Goal: Task Accomplishment & Management: Use online tool/utility

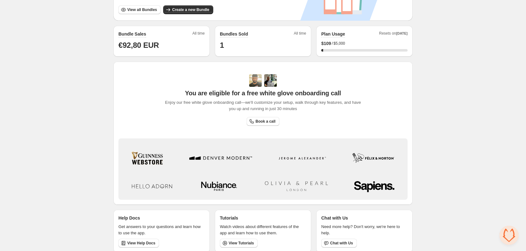
scroll to position [146, 0]
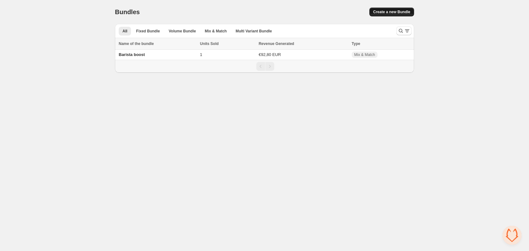
click at [402, 10] on span "Create a new Bundle" at bounding box center [391, 11] width 37 height 5
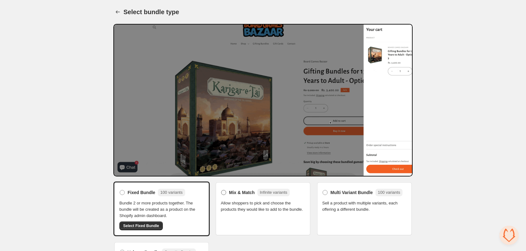
click at [237, 196] on div "Mix & Match Infinite variants" at bounding box center [259, 193] width 61 height 8
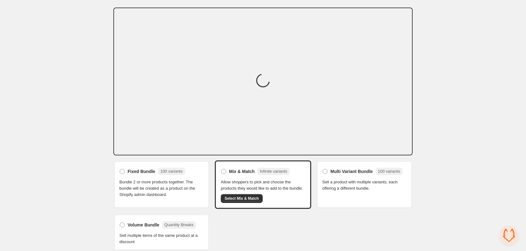
scroll to position [21, 0]
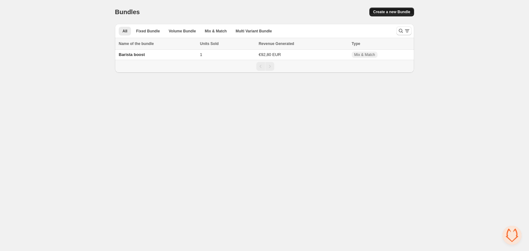
click at [384, 14] on span "Create a new Bundle" at bounding box center [391, 11] width 37 height 5
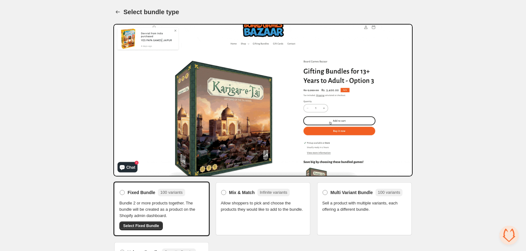
click at [232, 198] on div "Mix & Match Infinite variants Allow shoppers to pick and choose the products th…" at bounding box center [263, 200] width 84 height 25
click at [229, 191] on span "Mix & Match" at bounding box center [242, 193] width 26 height 6
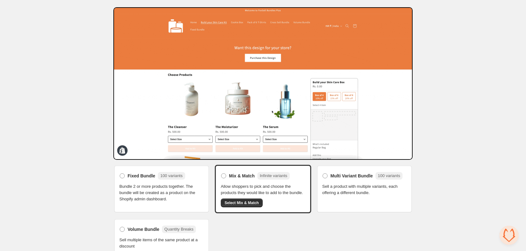
scroll to position [26, 0]
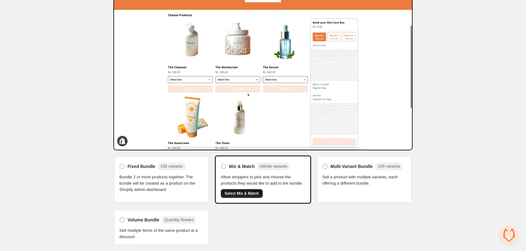
click at [245, 192] on span "Select Mix & Match" at bounding box center [242, 193] width 34 height 5
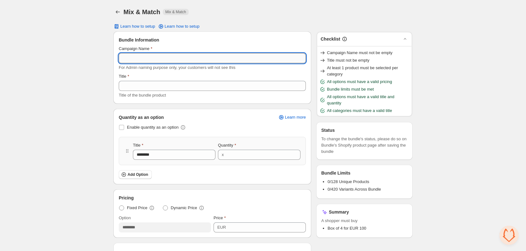
click at [199, 61] on input "Campaign Name" at bounding box center [212, 58] width 187 height 10
paste input "**********"
type input "**********"
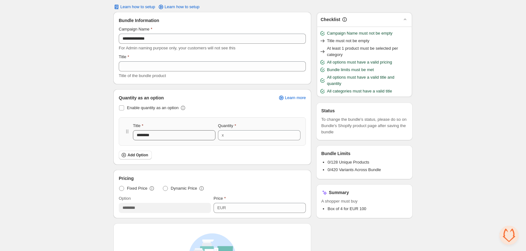
scroll to position [94, 0]
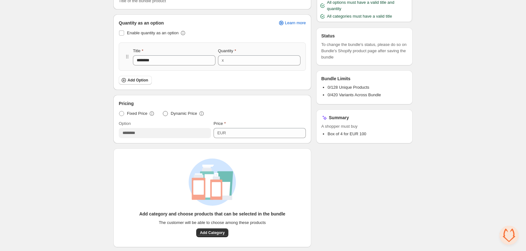
click at [181, 114] on span "Dynamic Price" at bounding box center [184, 114] width 26 height 6
click at [137, 115] on span "Fixed Price" at bounding box center [137, 114] width 20 height 6
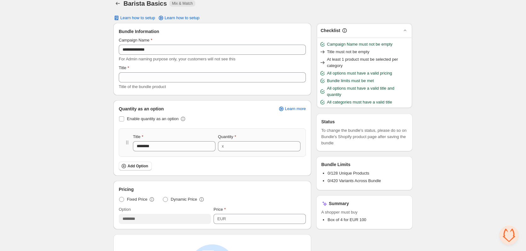
scroll to position [0, 0]
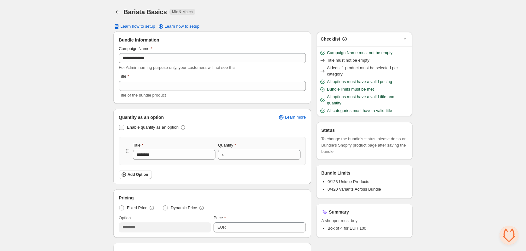
click at [155, 128] on span "Enable quantity as an option" at bounding box center [153, 127] width 52 height 5
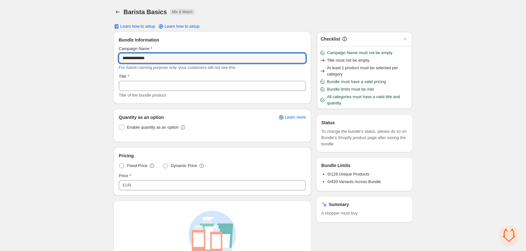
drag, startPoint x: 162, startPoint y: 57, endPoint x: 134, endPoint y: 80, distance: 35.8
click at [91, 58] on div "**********" at bounding box center [263, 204] width 526 height 409
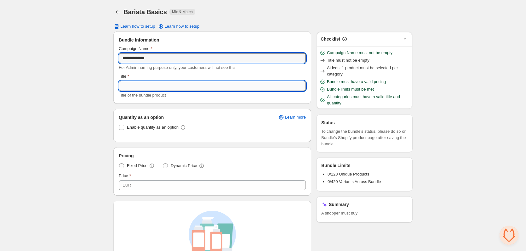
click at [150, 87] on input "Title" at bounding box center [212, 86] width 187 height 10
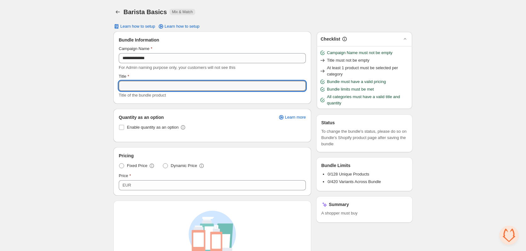
paste input "**********"
type input "**********"
click at [168, 167] on label "Dynamic Price" at bounding box center [184, 166] width 42 height 9
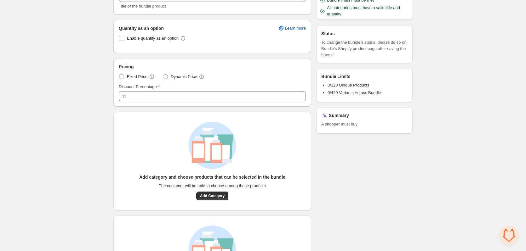
scroll to position [94, 0]
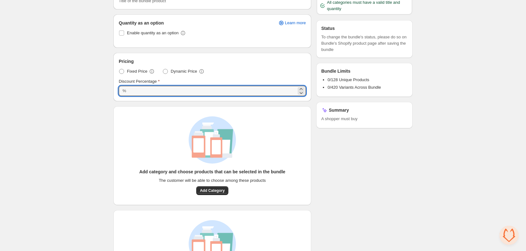
drag, startPoint x: 151, startPoint y: 93, endPoint x: 89, endPoint y: 82, distance: 63.1
click at [89, 82] on div "**********" at bounding box center [263, 110] width 526 height 409
type input "*"
click at [85, 98] on div "**********" at bounding box center [263, 110] width 526 height 409
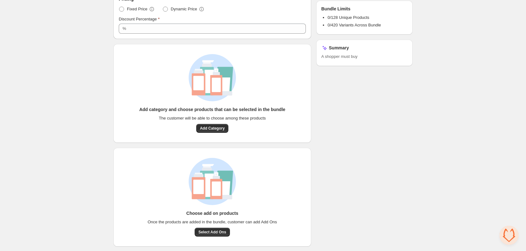
scroll to position [157, 0]
click at [214, 128] on span "Add Category" at bounding box center [212, 127] width 25 height 5
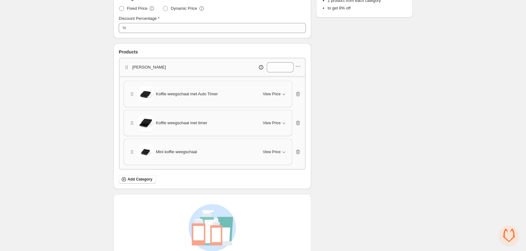
click at [140, 69] on p "weeg" at bounding box center [149, 67] width 34 height 6
click at [297, 66] on icon "button" at bounding box center [298, 66] width 6 height 6
click at [308, 81] on span "Edit category title" at bounding box center [302, 78] width 34 height 6
drag, startPoint x: 159, startPoint y: 67, endPoint x: 98, endPoint y: 64, distance: 61.5
click at [98, 64] on div "**********" at bounding box center [263, 71] width 526 height 456
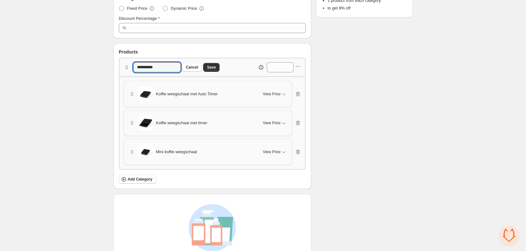
type input "**********"
click at [93, 72] on div "**********" at bounding box center [263, 71] width 526 height 456
click at [136, 180] on span "Add Category" at bounding box center [140, 179] width 25 height 5
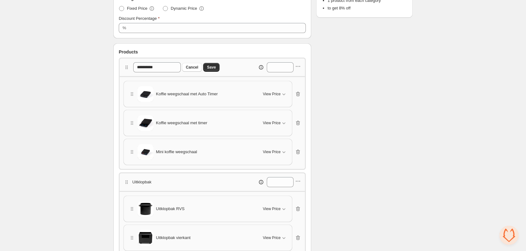
click at [220, 179] on div "Uitklopbak *" at bounding box center [212, 182] width 178 height 10
click at [215, 67] on span "Save" at bounding box center [211, 67] width 9 height 5
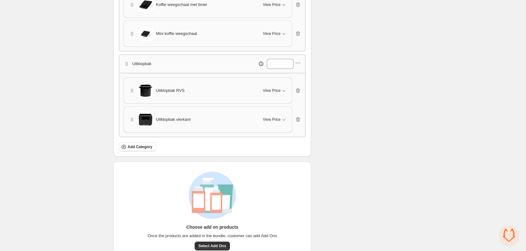
scroll to position [283, 0]
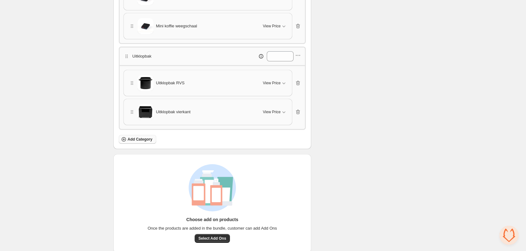
click at [144, 141] on span "Add Category" at bounding box center [140, 139] width 25 height 5
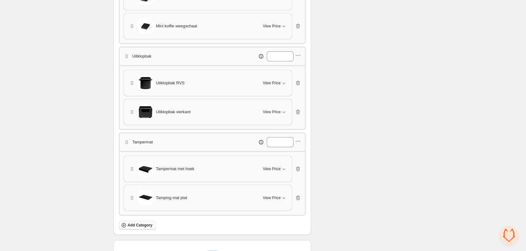
click at [140, 227] on span "Add Category" at bounding box center [140, 225] width 25 height 5
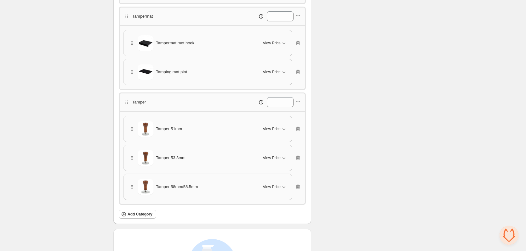
scroll to position [441, 0]
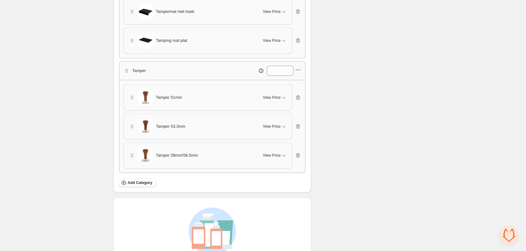
click at [300, 71] on icon "button" at bounding box center [298, 70] width 6 height 6
click at [305, 88] on button "Edit products" at bounding box center [298, 93] width 46 height 10
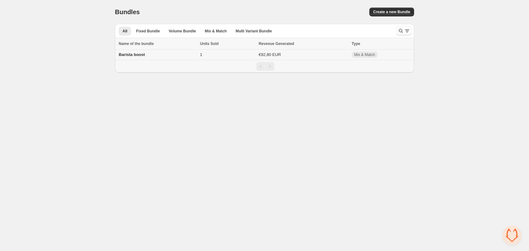
click at [141, 57] on span "Barista boost" at bounding box center [132, 54] width 26 height 5
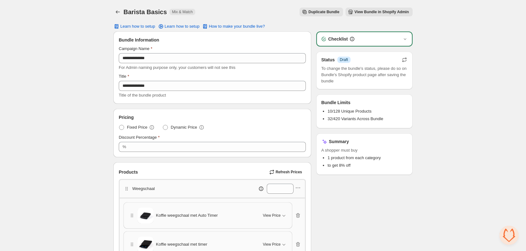
click at [406, 60] on icon "button" at bounding box center [404, 60] width 6 height 6
click at [335, 74] on span "To change the bundle's status, please do so on Bundle's Shopify product page af…" at bounding box center [364, 75] width 86 height 19
drag, startPoint x: 442, startPoint y: 151, endPoint x: 401, endPoint y: 43, distance: 116.3
click at [399, 38] on div "Checklist" at bounding box center [365, 39] width 88 height 6
click at [406, 41] on icon "button" at bounding box center [405, 39] width 6 height 6
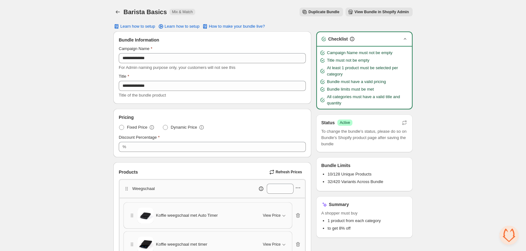
click at [297, 187] on icon "button" at bounding box center [298, 188] width 6 height 6
click at [298, 187] on icon "button" at bounding box center [298, 188] width 6 height 6
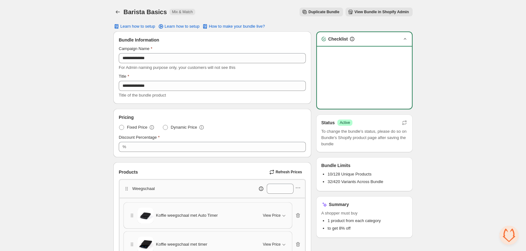
drag, startPoint x: 345, startPoint y: 147, endPoint x: 401, endPoint y: 59, distance: 104.7
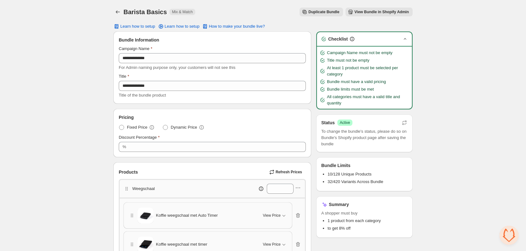
click at [396, 14] on span "View Bundle in Shopify Admin" at bounding box center [381, 11] width 54 height 5
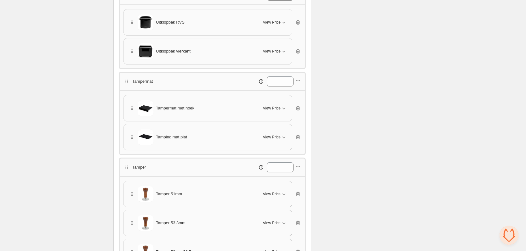
scroll to position [307, 0]
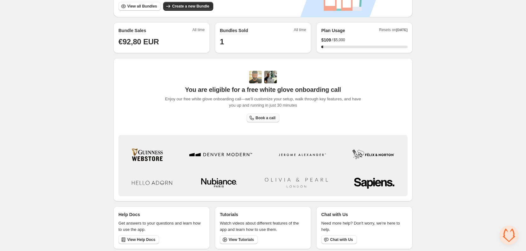
scroll to position [146, 0]
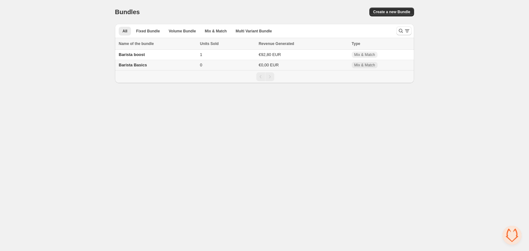
click at [132, 65] on span "Barista Basics" at bounding box center [133, 65] width 28 height 5
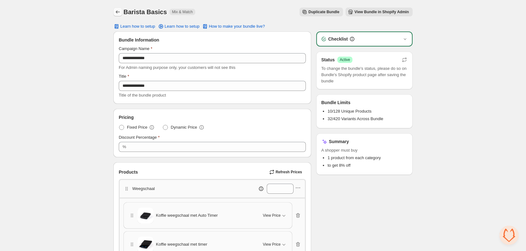
click at [118, 13] on icon "Back" at bounding box center [118, 12] width 6 height 6
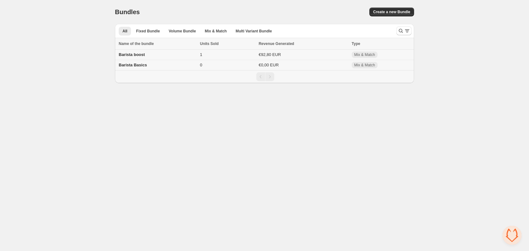
click at [135, 54] on span "Barista boost" at bounding box center [132, 54] width 26 height 5
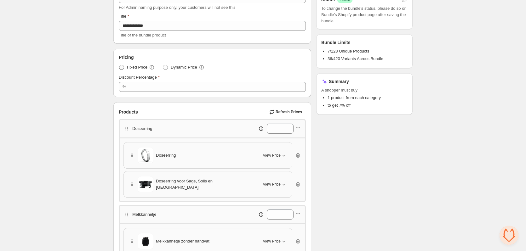
scroll to position [94, 0]
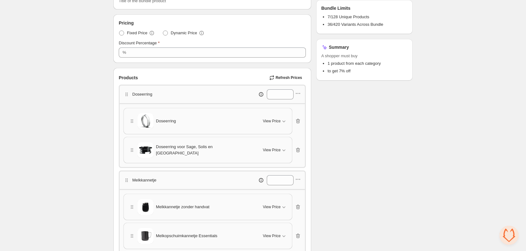
click at [159, 124] on span "Doseerring" at bounding box center [166, 121] width 20 height 6
click at [130, 123] on icon "button" at bounding box center [132, 121] width 6 height 6
click at [279, 120] on span "View Price" at bounding box center [272, 121] width 18 height 5
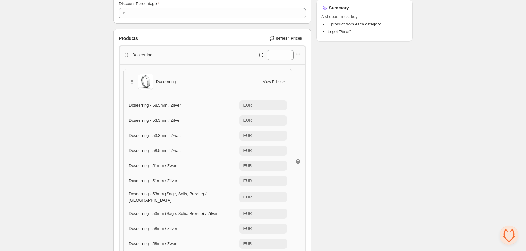
scroll to position [252, 0]
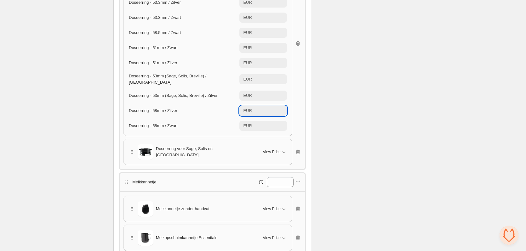
click at [272, 110] on input "*****" at bounding box center [270, 111] width 33 height 10
drag, startPoint x: 267, startPoint y: 109, endPoint x: 260, endPoint y: 110, distance: 7.6
click at [260, 110] on input "*****" at bounding box center [270, 111] width 33 height 10
click at [254, 110] on input "*****" at bounding box center [270, 111] width 33 height 10
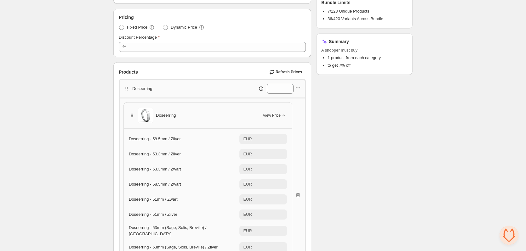
scroll to position [94, 0]
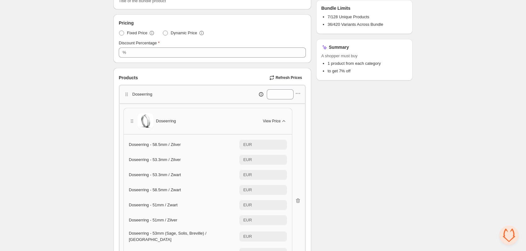
click at [281, 119] on icon "button" at bounding box center [284, 121] width 6 height 6
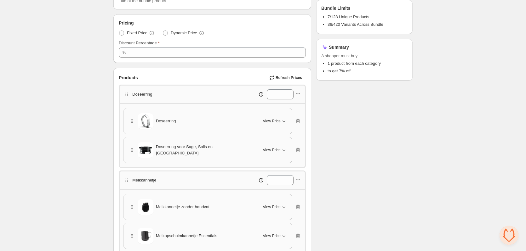
click at [294, 94] on div "*" at bounding box center [264, 94] width 74 height 10
click at [298, 94] on icon "button" at bounding box center [298, 93] width 1 height 1
click at [214, 90] on div "Doseerring *" at bounding box center [212, 94] width 178 height 10
click at [188, 77] on div "Products Refresh Prices" at bounding box center [212, 77] width 187 height 9
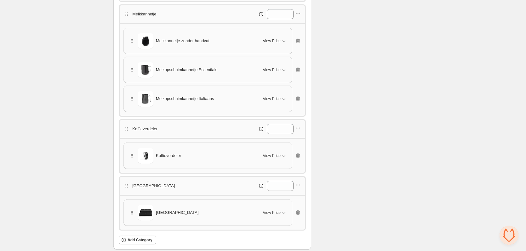
scroll to position [0, 0]
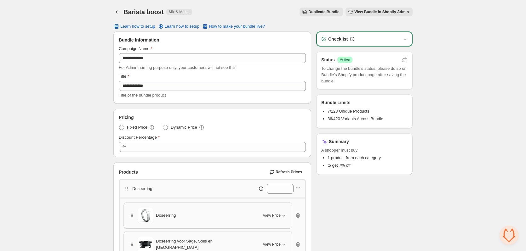
drag, startPoint x: 399, startPoint y: 134, endPoint x: 485, endPoint y: -3, distance: 162.6
click at [399, 14] on span "View Bundle in Shopify Admin" at bounding box center [381, 11] width 54 height 5
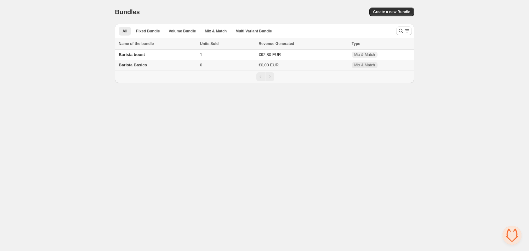
click at [126, 64] on span "Barista Basics" at bounding box center [133, 65] width 28 height 5
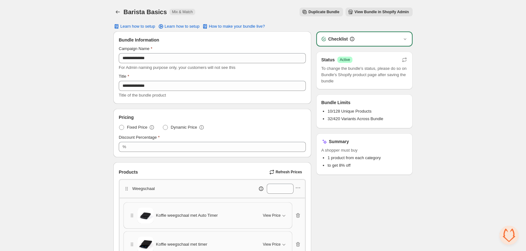
drag, startPoint x: 435, startPoint y: 176, endPoint x: 435, endPoint y: 80, distance: 95.4
click at [369, 11] on span "View Bundle in Shopify Admin" at bounding box center [381, 11] width 54 height 5
